Goal: Information Seeking & Learning: Learn about a topic

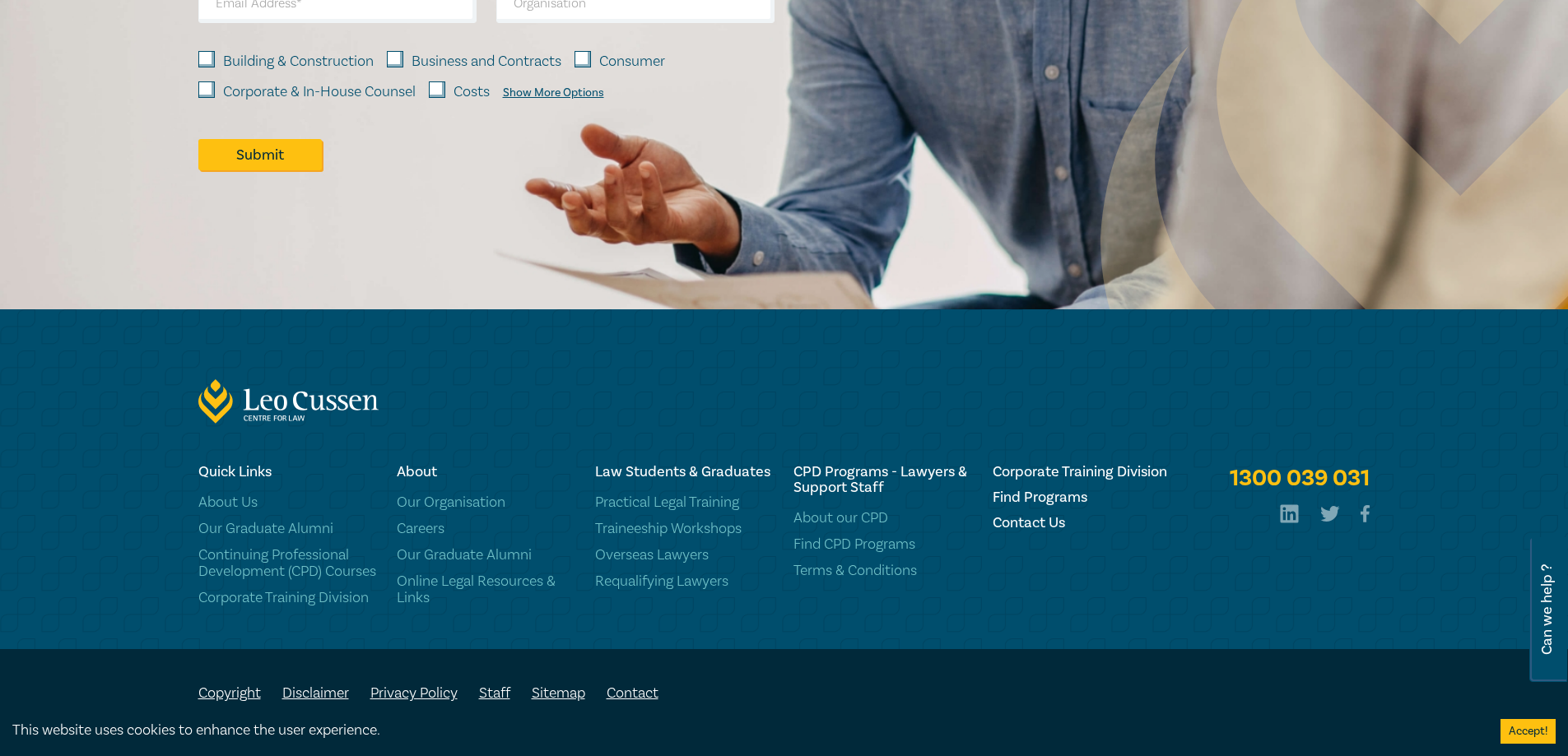
scroll to position [1773, 0]
click at [310, 601] on link "Corporate Training Division" at bounding box center [287, 598] width 178 height 17
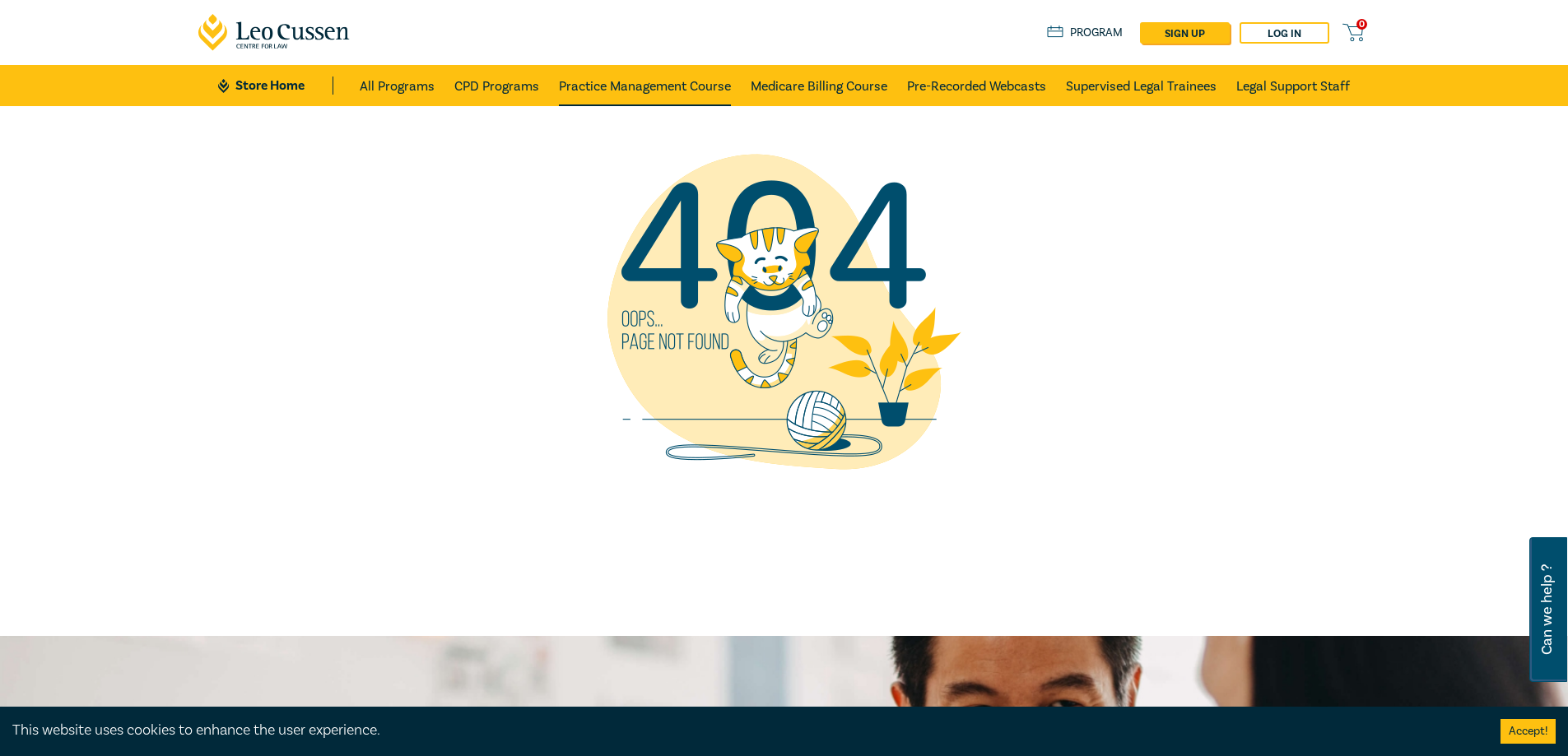
click at [669, 84] on link "Practice Management Course" at bounding box center [645, 85] width 172 height 41
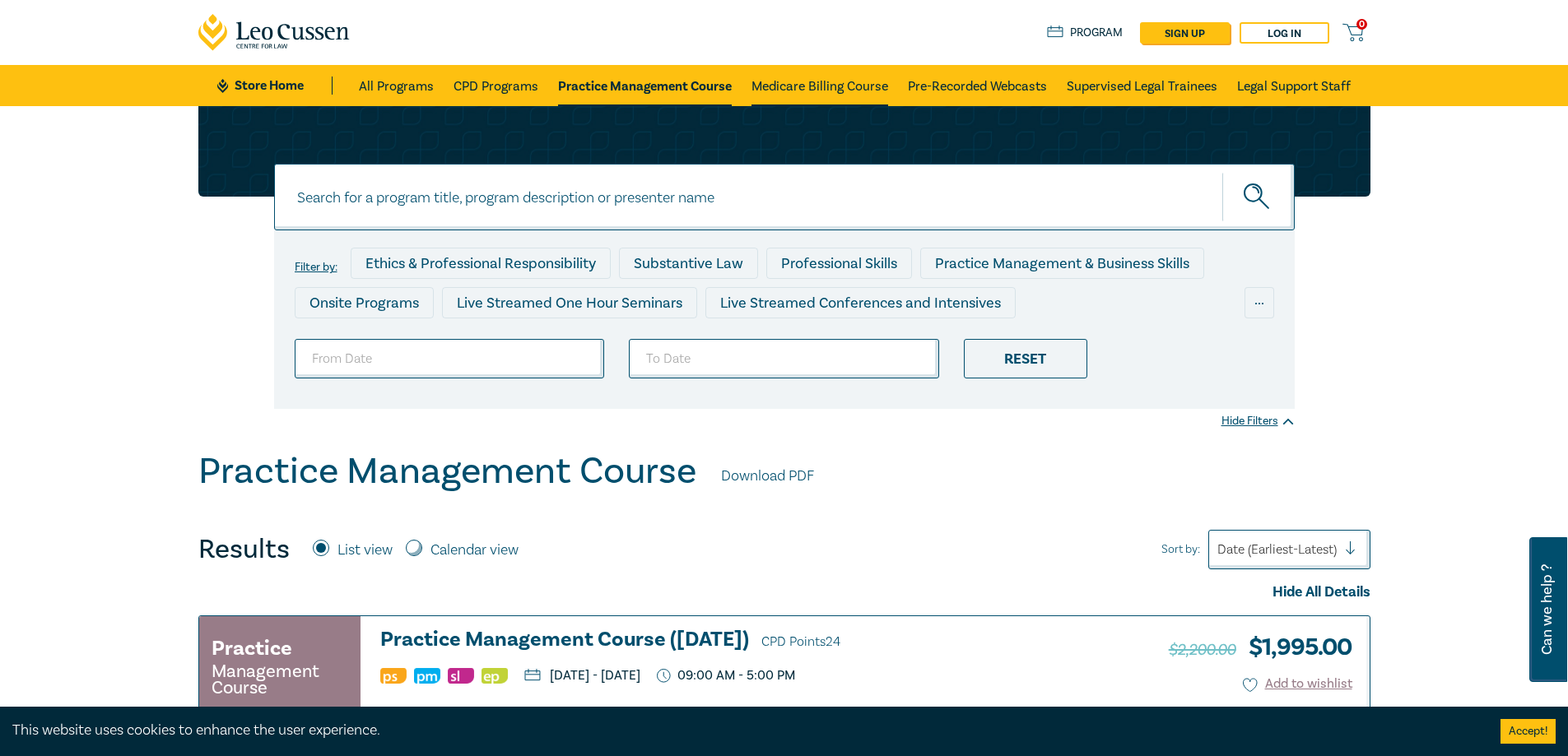
click at [796, 83] on link "Medicare Billing Course" at bounding box center [820, 85] width 137 height 41
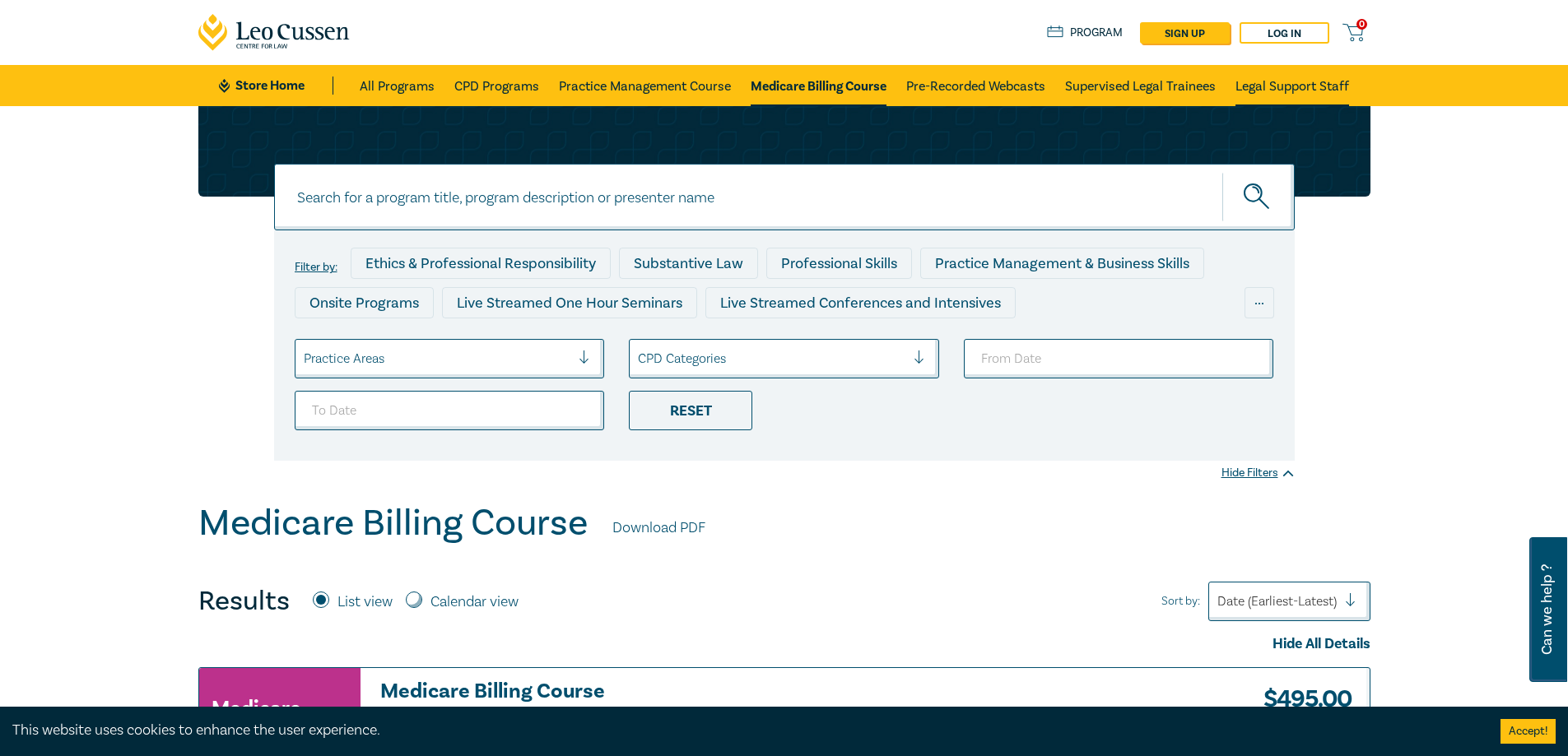
click at [1267, 87] on link "Legal Support Staff" at bounding box center [1291, 85] width 113 height 41
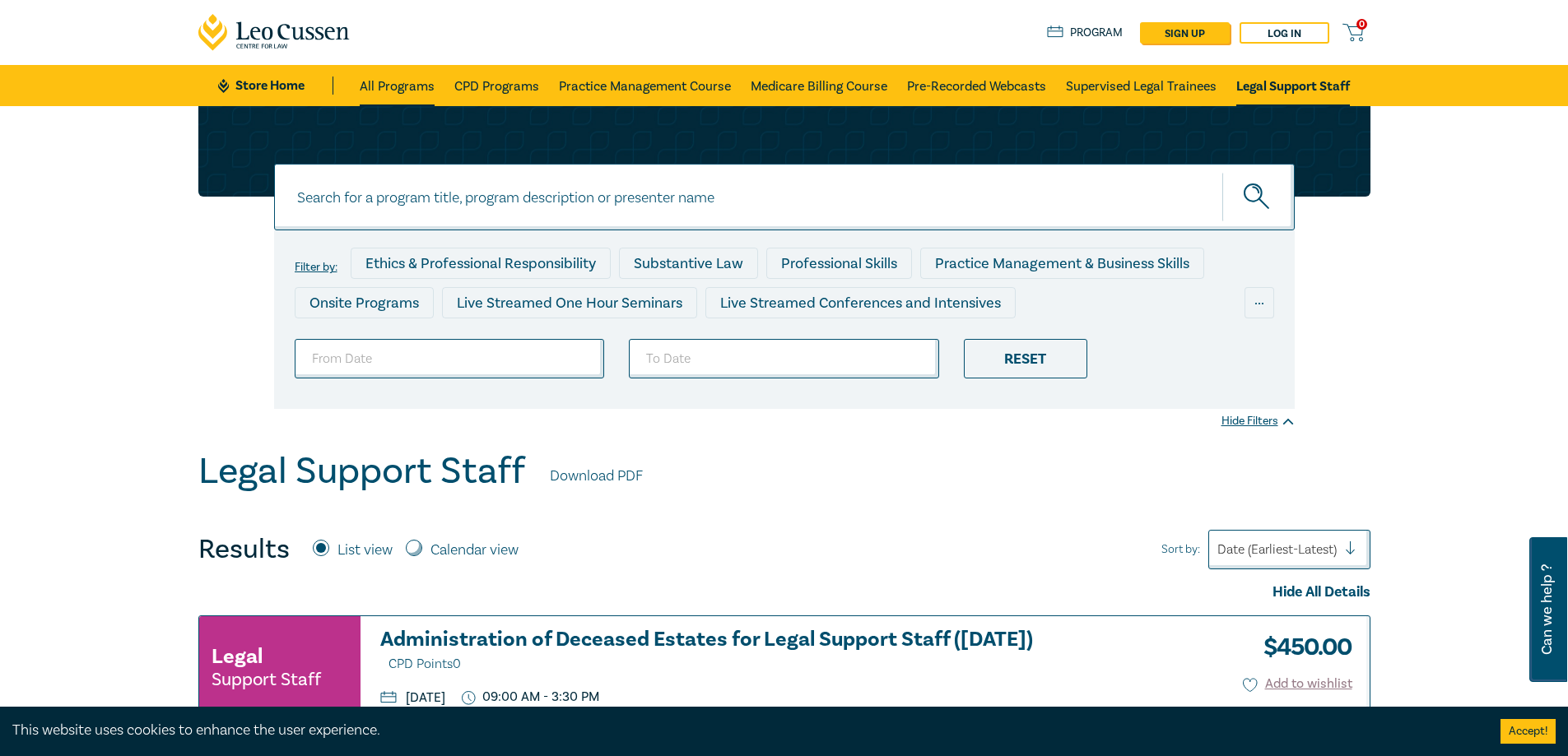
click at [387, 84] on link "All Programs" at bounding box center [396, 85] width 75 height 41
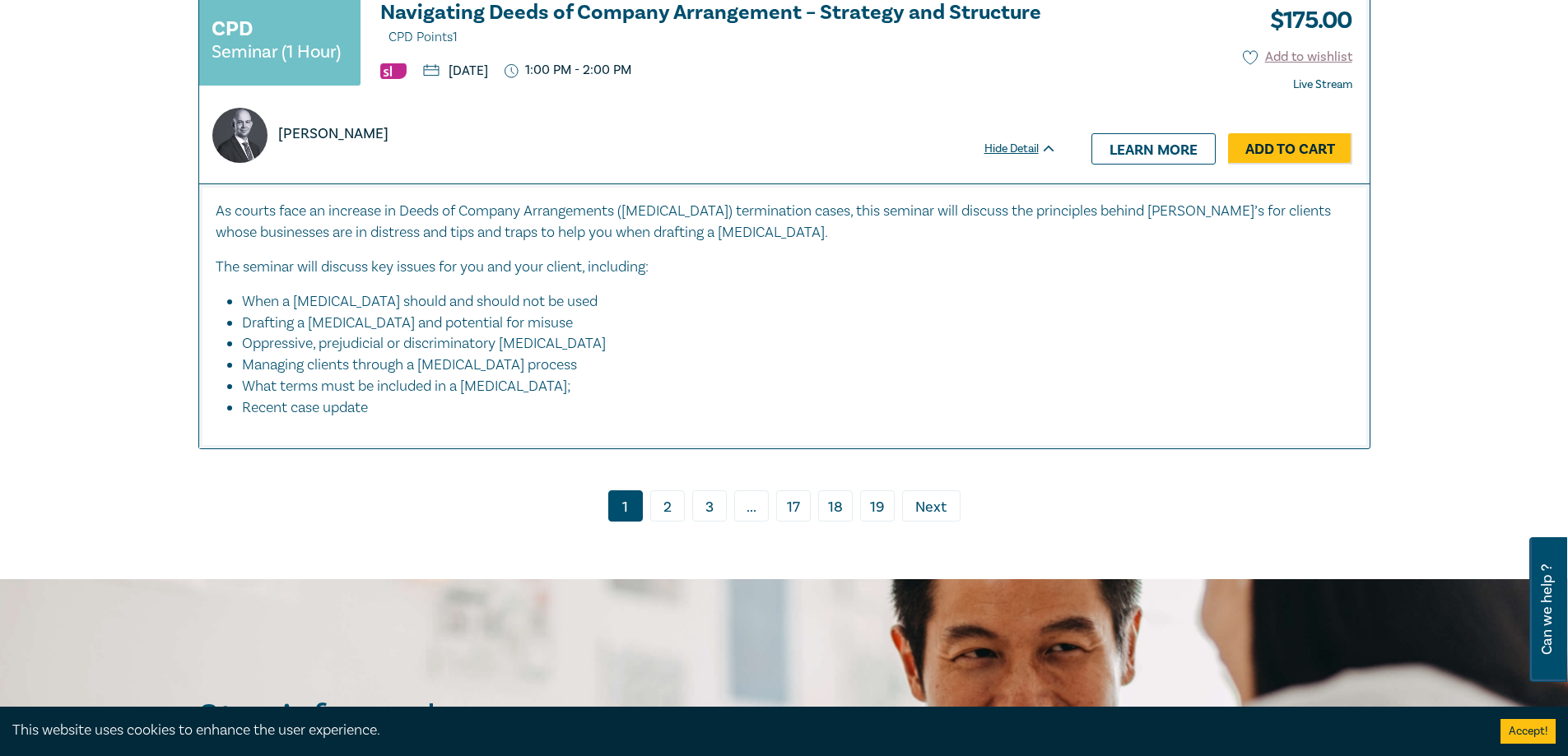
scroll to position [7485, 0]
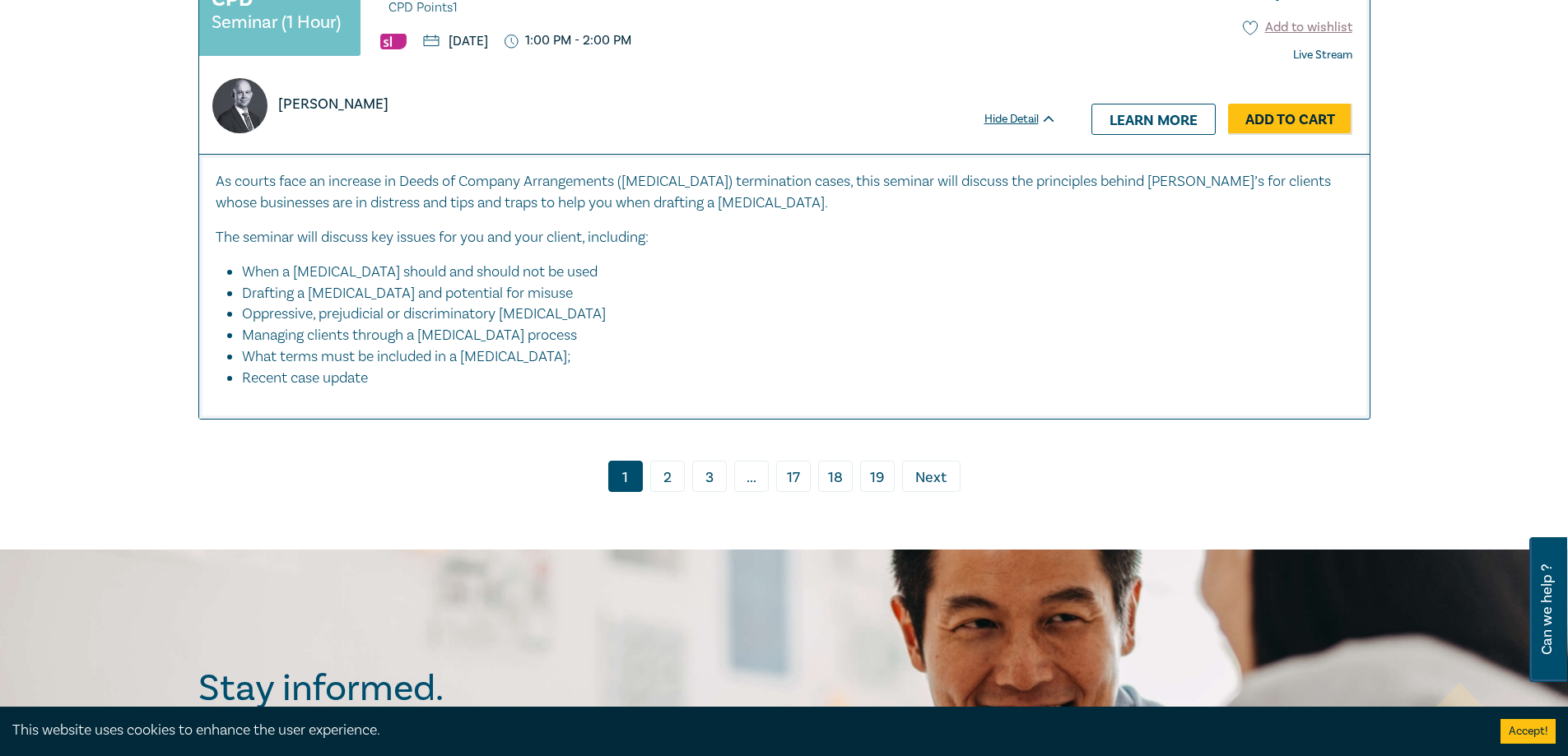
click at [666, 471] on link "2" at bounding box center [667, 477] width 34 height 32
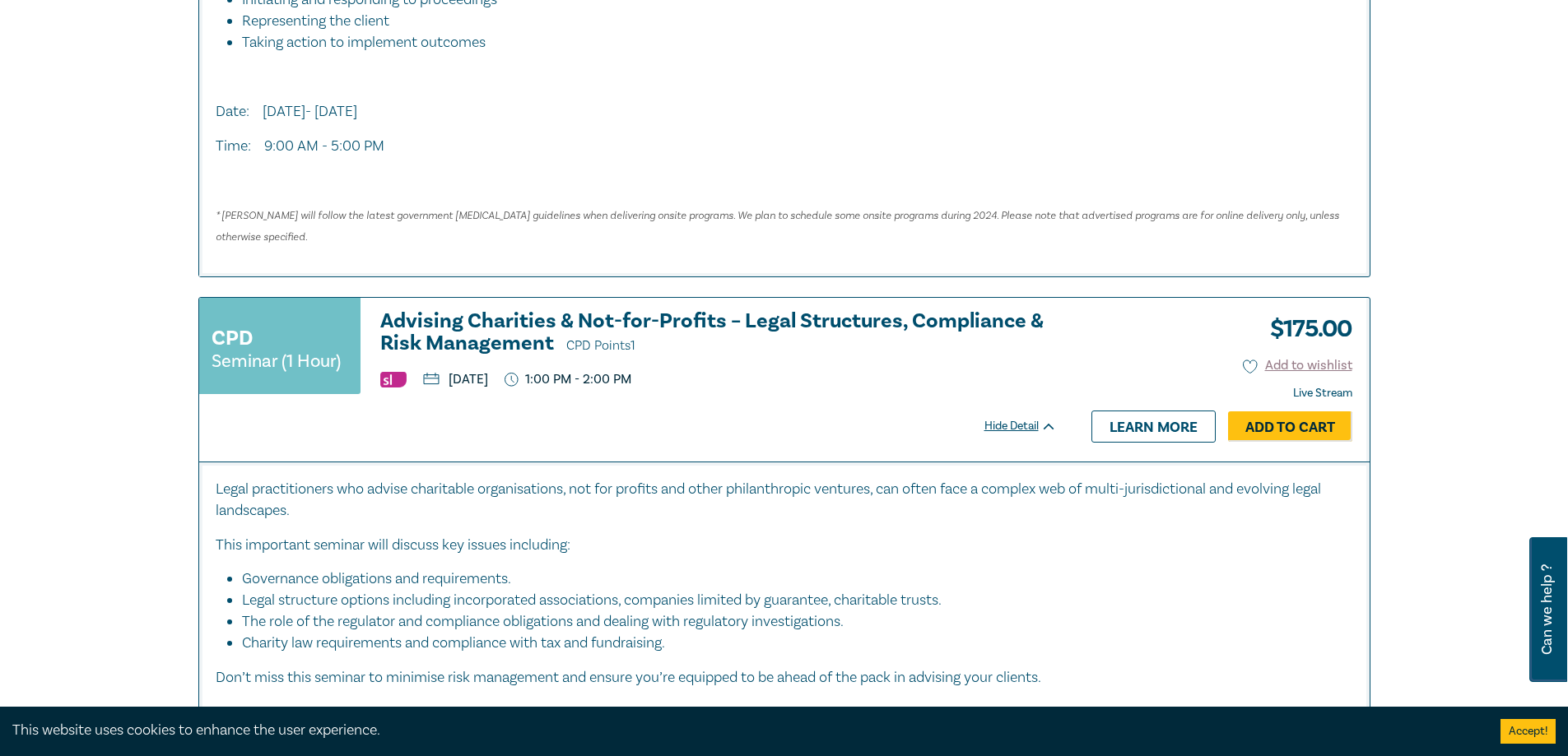
scroll to position [3702, 0]
